Goal: Navigation & Orientation: Go to known website

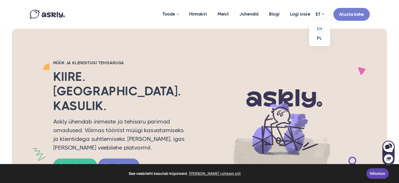
click at [318, 30] on link "EN" at bounding box center [319, 28] width 21 height 9
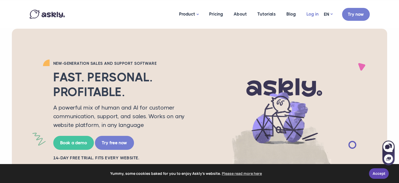
click at [314, 17] on link "Log in" at bounding box center [312, 14] width 23 height 26
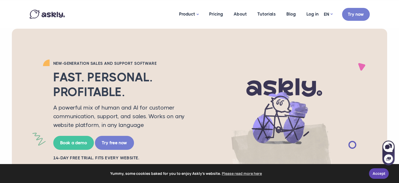
click at [364, 147] on div at bounding box center [281, 112] width 174 height 104
